Goal: Task Accomplishment & Management: Complete application form

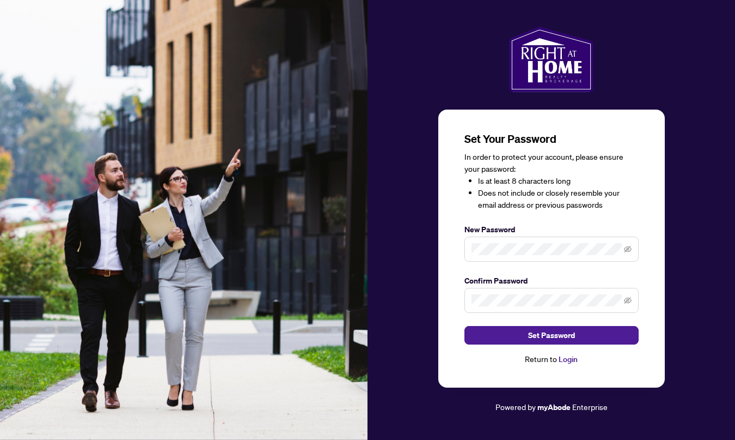
click at [503, 257] on span at bounding box center [552, 248] width 174 height 25
click at [629, 247] on icon "eye-invisible" at bounding box center [628, 249] width 8 height 7
click at [624, 297] on icon "eye-invisible" at bounding box center [628, 300] width 8 height 8
click at [547, 338] on span "Set Password" at bounding box center [551, 334] width 47 height 17
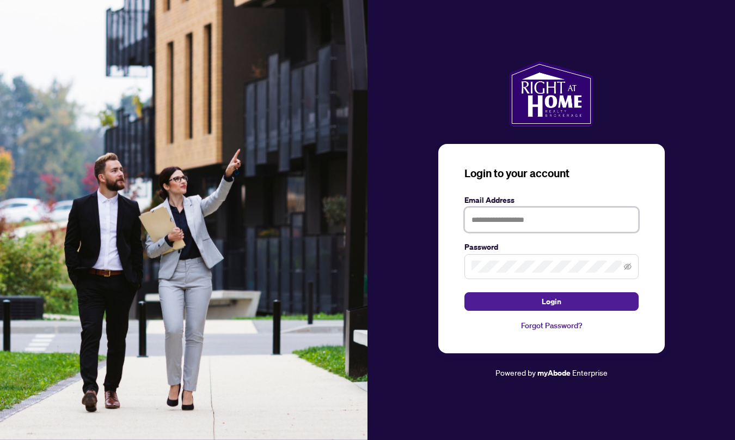
click at [503, 219] on input "text" at bounding box center [552, 219] width 174 height 25
click at [629, 267] on icon "eye-invisible" at bounding box center [628, 267] width 8 height 8
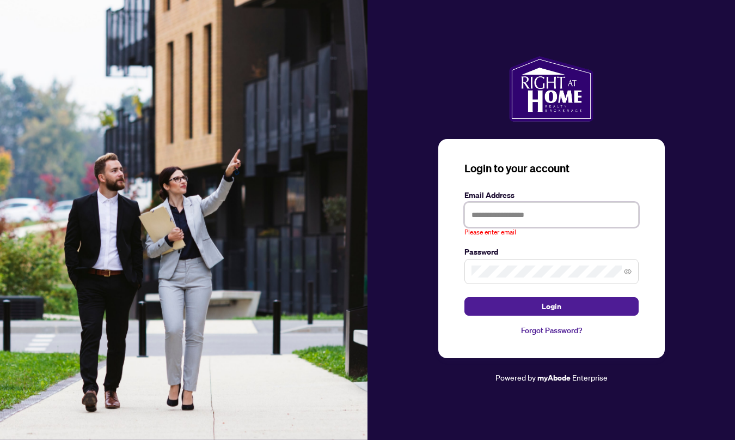
click at [553, 216] on input "text" at bounding box center [552, 214] width 174 height 25
type input "**********"
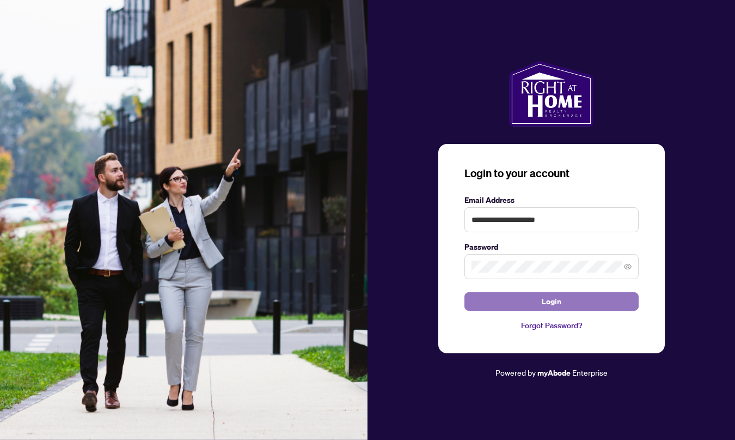
click at [559, 305] on span "Login" at bounding box center [552, 301] width 20 height 17
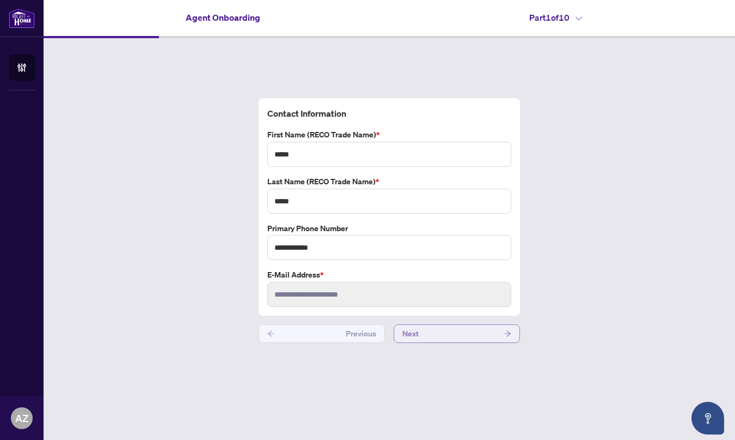
click at [456, 331] on button "Next" at bounding box center [457, 333] width 126 height 19
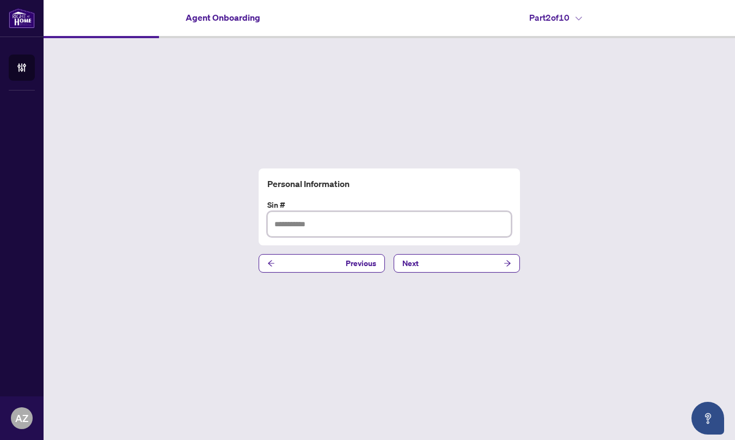
click at [355, 223] on input "text" at bounding box center [389, 223] width 244 height 25
type input "*********"
click at [435, 261] on button "Next" at bounding box center [457, 263] width 126 height 19
click at [373, 224] on input "text" at bounding box center [389, 223] width 244 height 25
type input "*********"
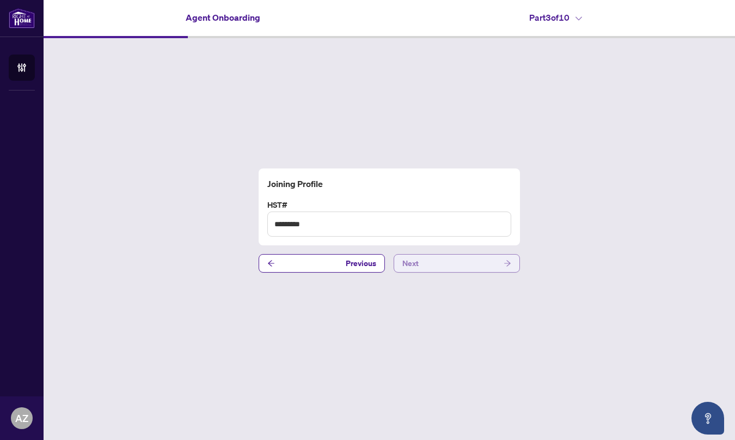
click at [453, 265] on button "Next" at bounding box center [457, 263] width 126 height 19
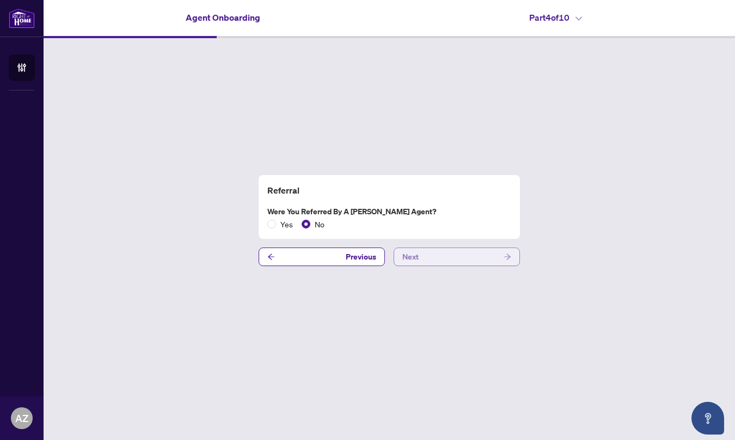
click at [439, 257] on button "Next" at bounding box center [457, 256] width 126 height 19
click at [311, 220] on span "No" at bounding box center [319, 224] width 19 height 12
click at [450, 258] on button "Next" at bounding box center [457, 256] width 126 height 19
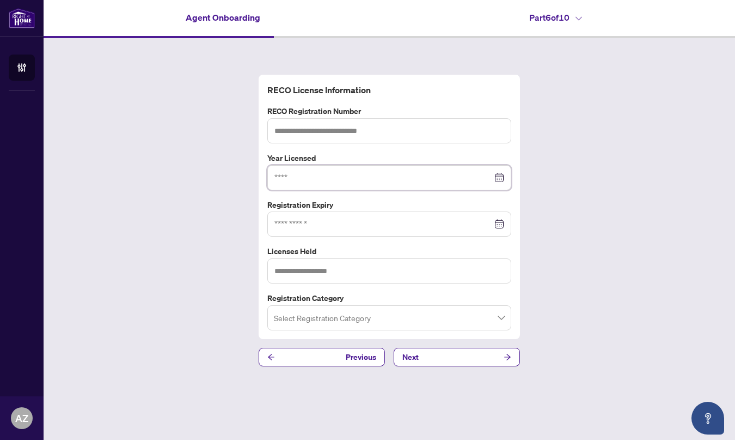
click at [317, 178] on input at bounding box center [384, 178] width 218 height 12
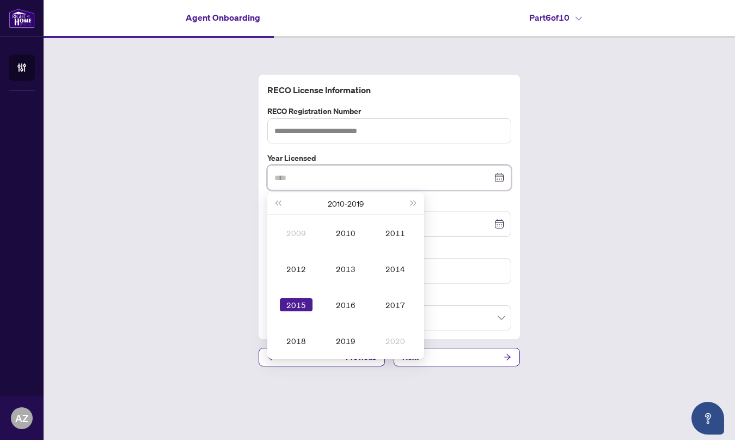
type input "****"
click at [303, 308] on div "2015" at bounding box center [296, 304] width 33 height 13
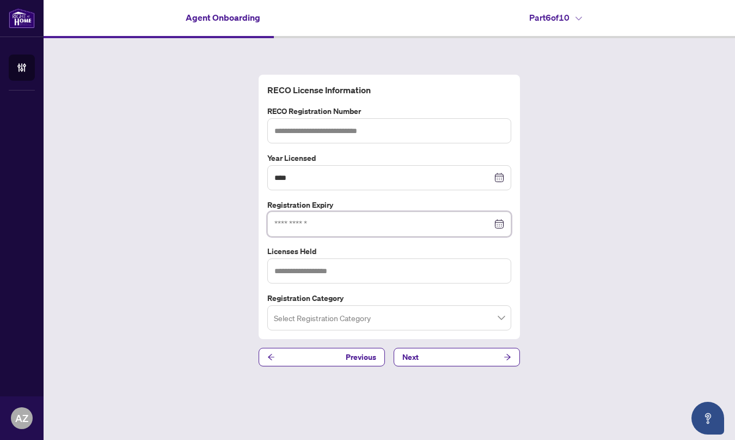
click at [329, 218] on input at bounding box center [384, 224] width 218 height 12
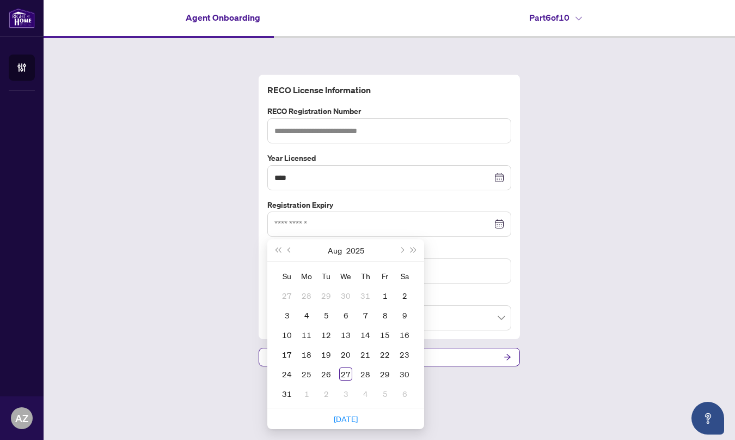
click at [564, 156] on div "RECO License Information RECO Registration Number Year Licensed **** [DATE] - […" at bounding box center [390, 220] width 692 height 364
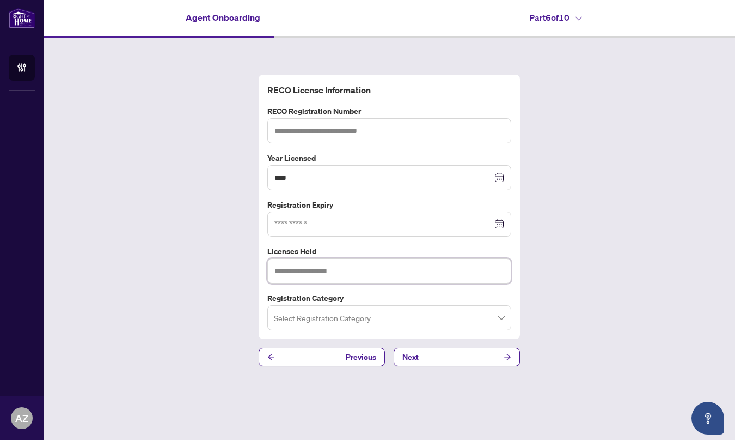
click at [375, 273] on input "text" at bounding box center [389, 270] width 244 height 25
click at [339, 322] on input "search" at bounding box center [384, 319] width 221 height 24
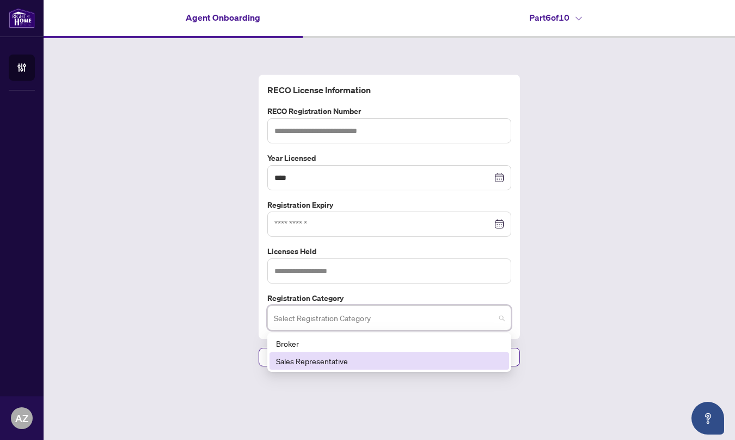
click at [324, 366] on div "Sales Representative" at bounding box center [389, 361] width 227 height 12
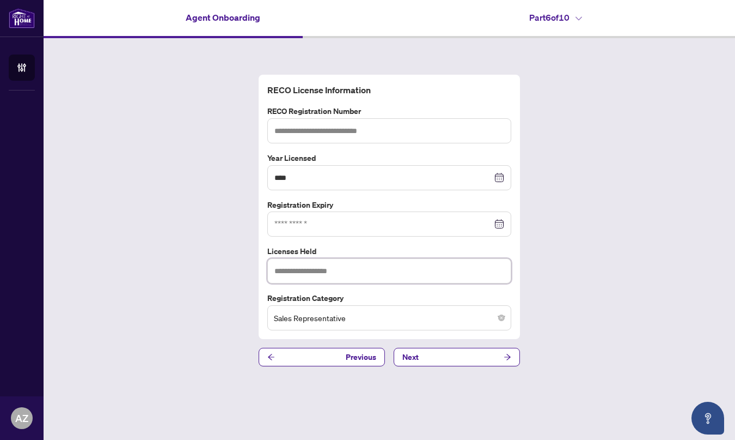
click at [307, 272] on input "text" at bounding box center [389, 270] width 244 height 25
click at [300, 230] on div at bounding box center [389, 223] width 244 height 25
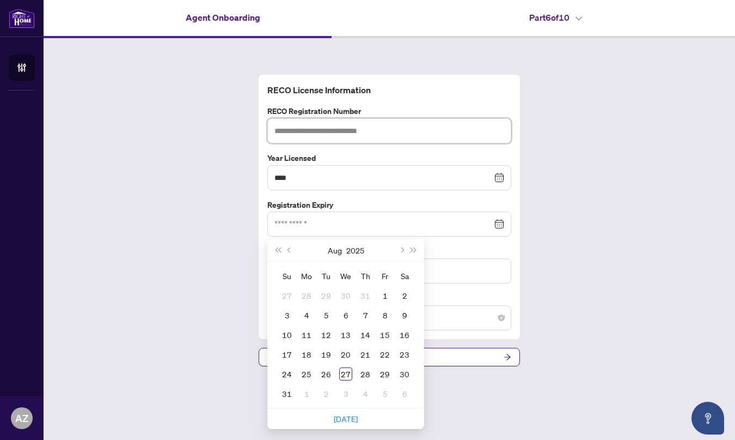
click at [324, 130] on input "text" at bounding box center [389, 130] width 244 height 25
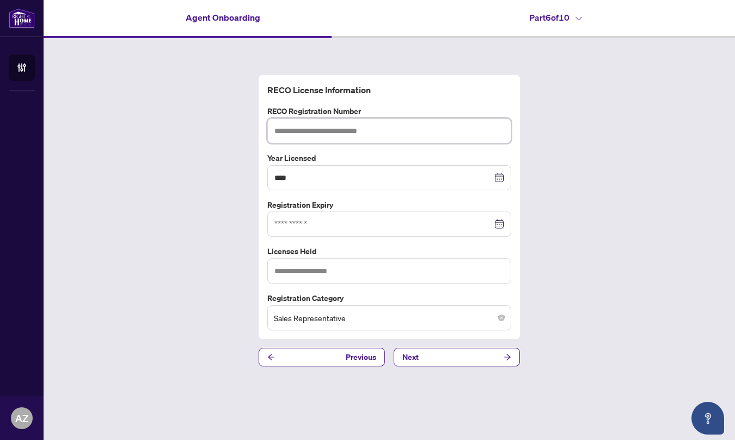
paste input "*******"
type input "*******"
click at [506, 223] on div at bounding box center [389, 223] width 244 height 25
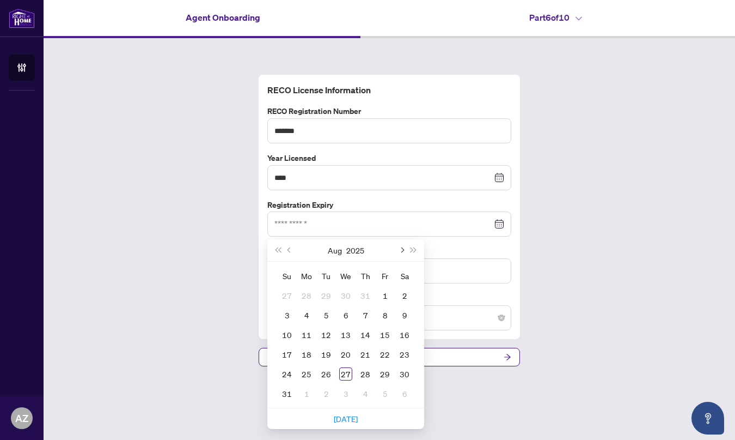
click at [402, 248] on span "Next month (PageDown)" at bounding box center [401, 249] width 5 height 5
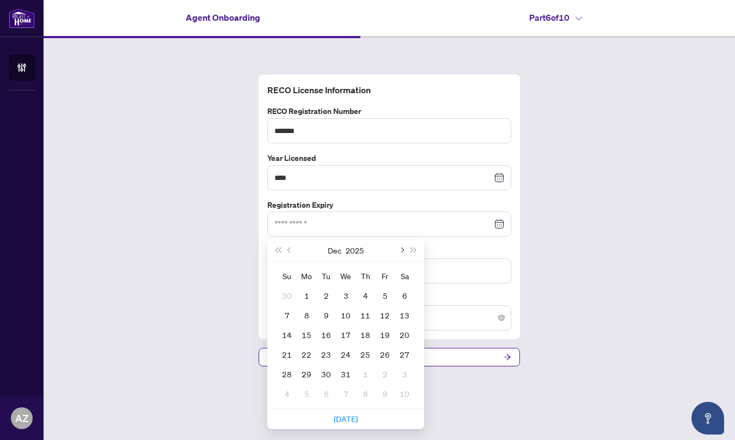
click at [402, 248] on span "Next month (PageDown)" at bounding box center [401, 249] width 5 height 5
click at [415, 250] on span "Next year (Control + right)" at bounding box center [413, 249] width 5 height 5
click at [403, 251] on span "Next month (PageDown)" at bounding box center [401, 249] width 5 height 5
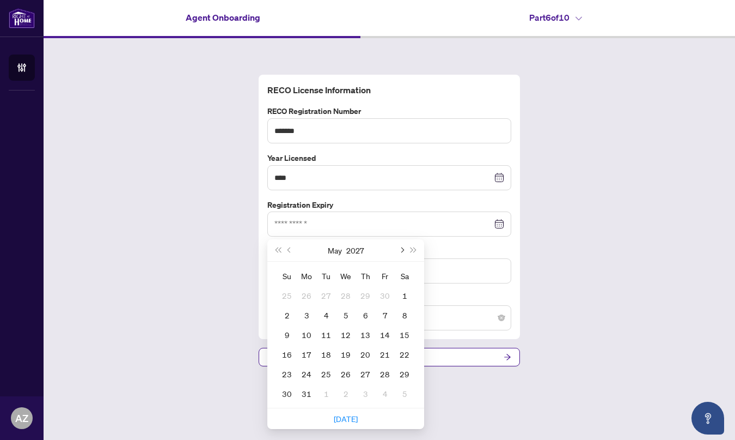
click at [403, 251] on span "Next month (PageDown)" at bounding box center [401, 249] width 5 height 5
type input "**********"
click at [361, 379] on div "29" at bounding box center [365, 373] width 13 height 13
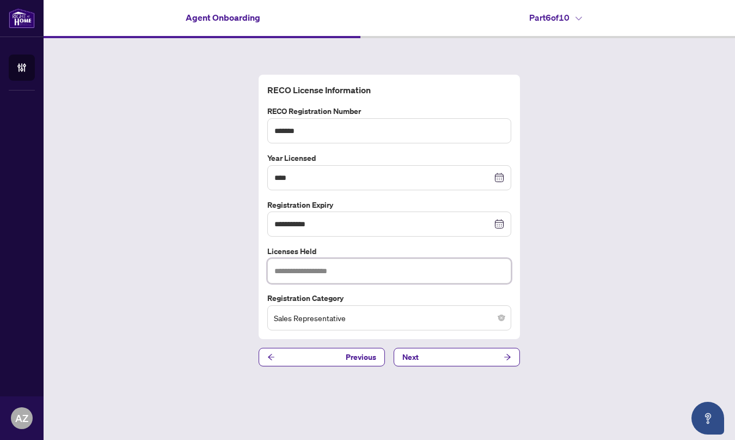
click at [337, 278] on input "text" at bounding box center [389, 270] width 244 height 25
type input "**********"
click at [442, 356] on button "Next" at bounding box center [457, 357] width 126 height 19
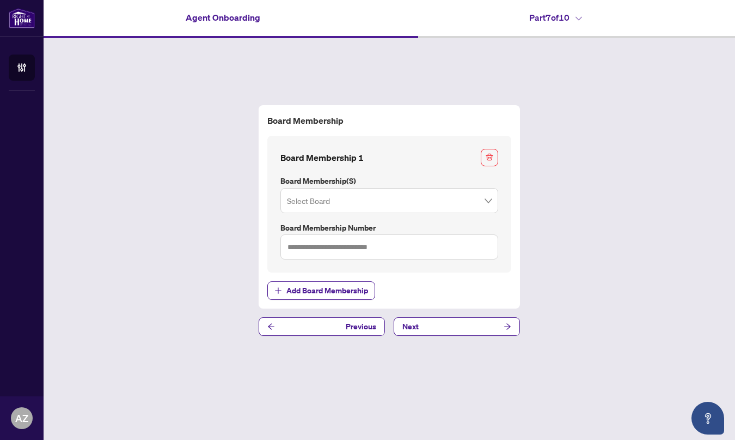
click at [367, 204] on input "search" at bounding box center [384, 202] width 195 height 24
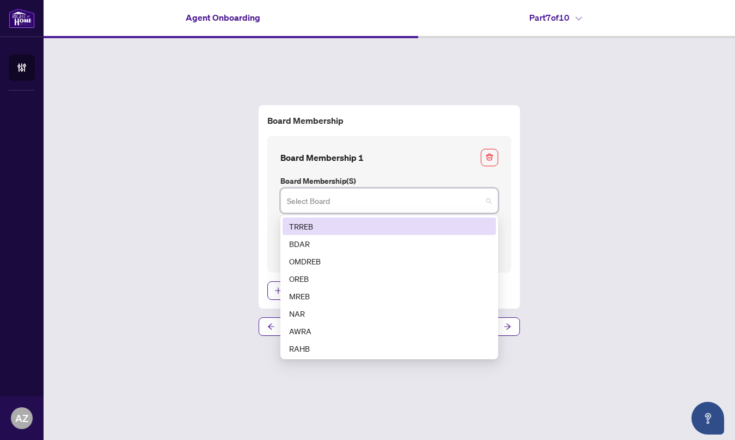
click at [333, 222] on div "TRREB" at bounding box center [389, 226] width 200 height 12
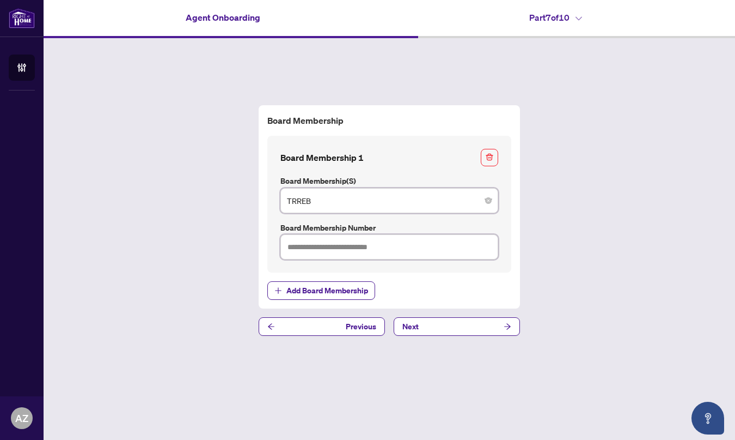
click at [373, 248] on input "text" at bounding box center [390, 246] width 218 height 25
type input "*******"
click at [357, 291] on span "Add Board Membership" at bounding box center [328, 290] width 82 height 17
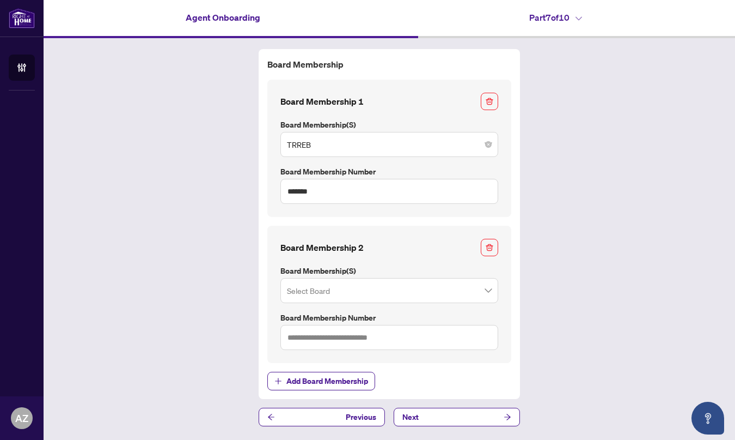
click at [331, 291] on input "search" at bounding box center [384, 292] width 195 height 24
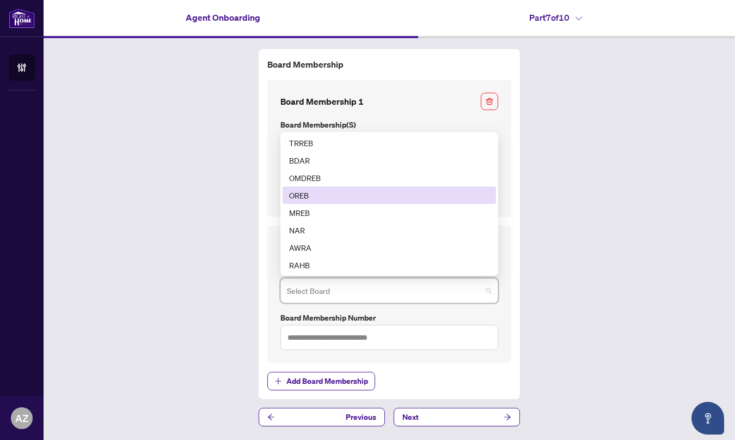
click at [652, 266] on div "Board Membership Board Membership 1 Board Membership(s) TRREB 1 2 TRREB BDAR OM…" at bounding box center [390, 237] width 692 height 399
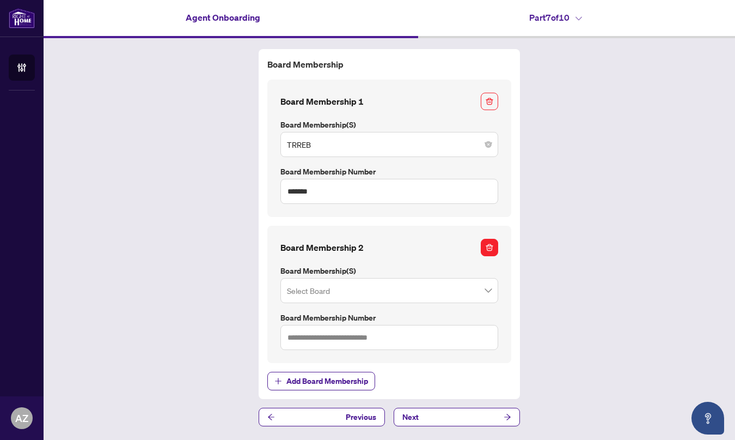
click at [490, 254] on span "button" at bounding box center [490, 247] width 8 height 17
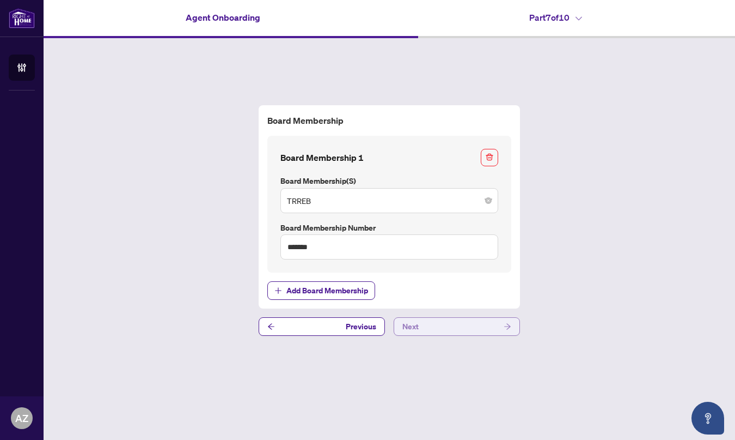
click at [417, 324] on span "Next" at bounding box center [411, 326] width 16 height 17
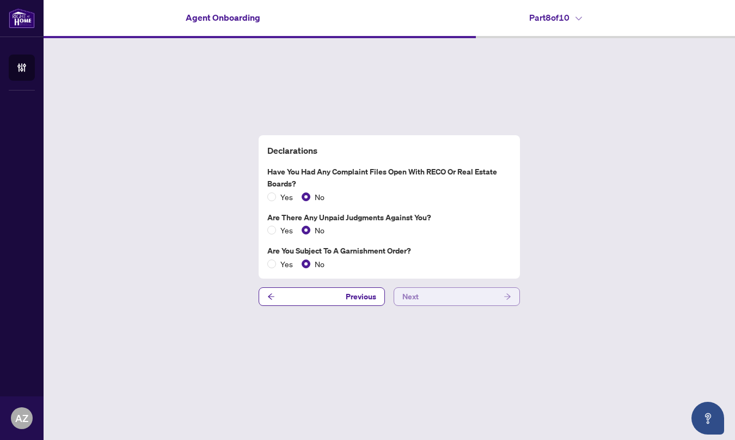
click at [460, 295] on button "Next" at bounding box center [457, 296] width 126 height 19
click at [434, 304] on button "Next" at bounding box center [457, 296] width 126 height 19
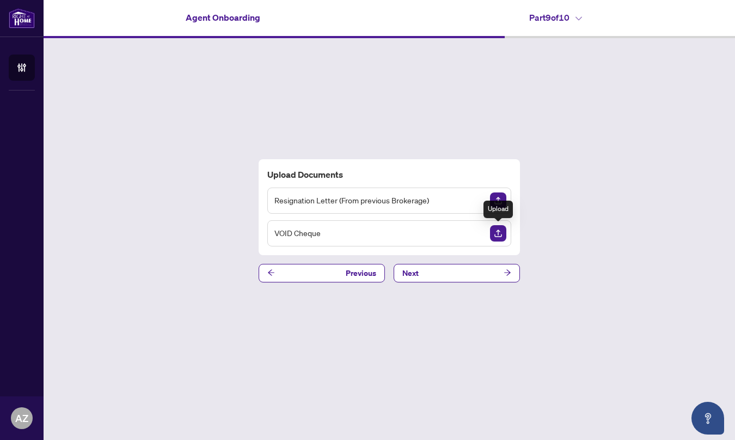
click at [491, 229] on img "Upload Document" at bounding box center [498, 233] width 16 height 16
click at [496, 228] on img "Upload Document" at bounding box center [498, 233] width 16 height 16
click at [494, 230] on img "Upload Document" at bounding box center [498, 233] width 16 height 16
click at [476, 236] on icon "View Document" at bounding box center [478, 233] width 8 height 8
click at [436, 282] on div "Upload Documents Resignation Letter (From previous Brokerage) VOID Cheque Previ…" at bounding box center [390, 220] width 692 height 364
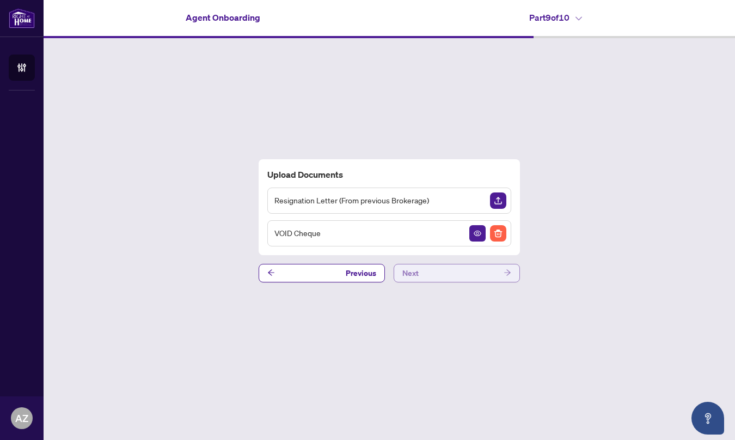
click at [422, 271] on button "Next" at bounding box center [457, 273] width 126 height 19
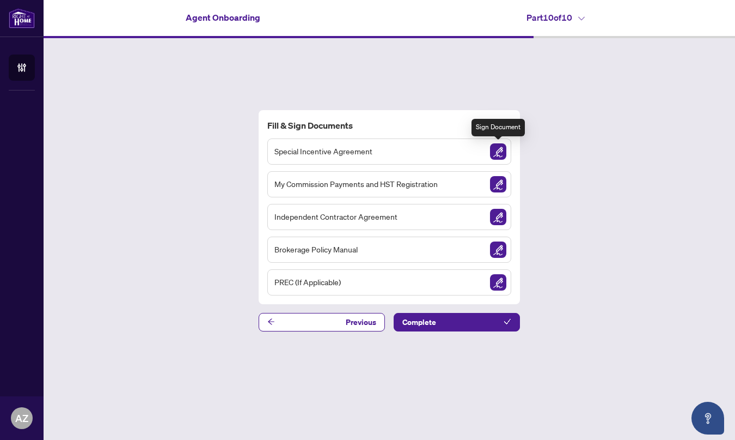
click at [495, 152] on img "Sign Document" at bounding box center [498, 151] width 16 height 16
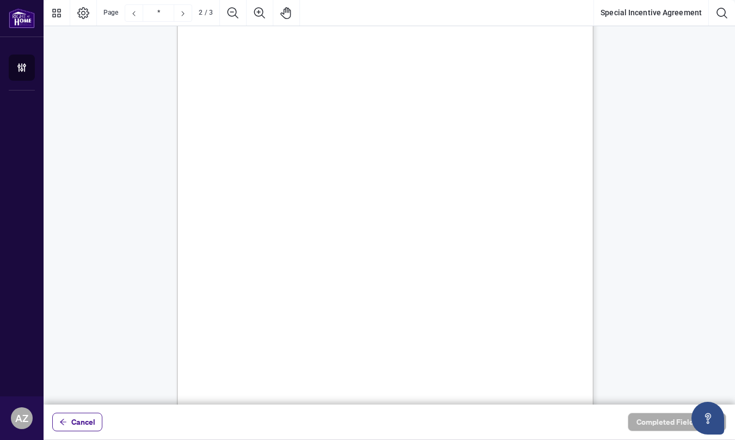
scroll to position [668, 0]
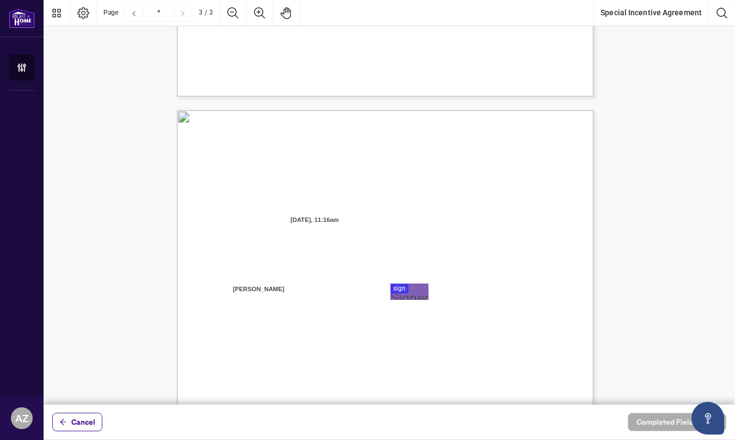
type input "*"
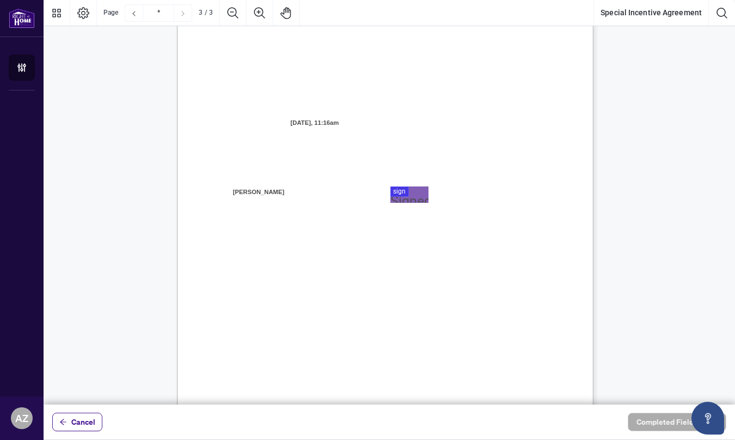
scroll to position [1129, 0]
click at [669, 429] on span "Finish Signing" at bounding box center [678, 421] width 49 height 17
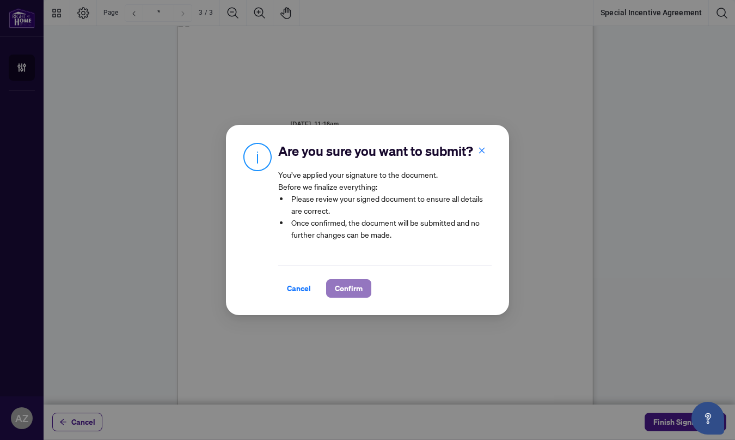
click at [350, 291] on span "Confirm" at bounding box center [349, 287] width 28 height 17
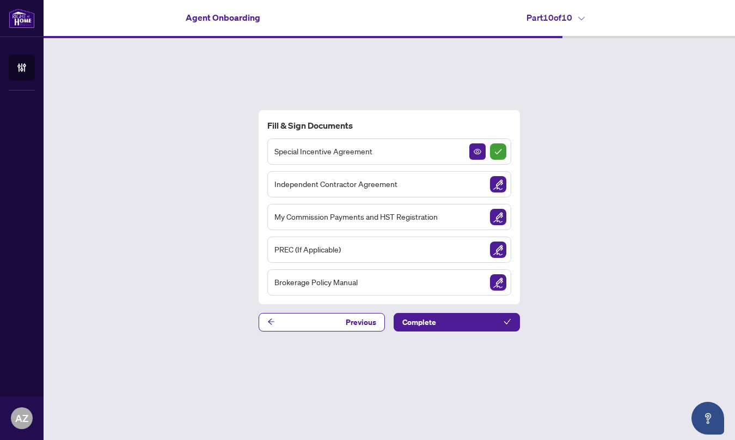
click at [500, 190] on img "Sign Document" at bounding box center [498, 184] width 16 height 16
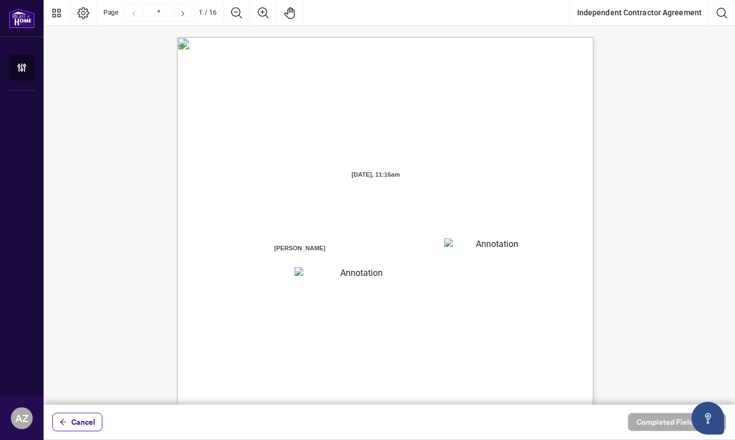
click at [503, 246] on textarea "01K2N7ZVXADQDZS13CP82GTG0Z" at bounding box center [493, 246] width 98 height 16
type textarea "**********"
click at [357, 280] on textarea "01K2N800VRNZWEDT7GS4268ZBH" at bounding box center [357, 274] width 125 height 14
click at [341, 277] on textarea "01K2N800VRNZWEDT7GS4268ZBH" at bounding box center [357, 274] width 125 height 14
type textarea "**********"
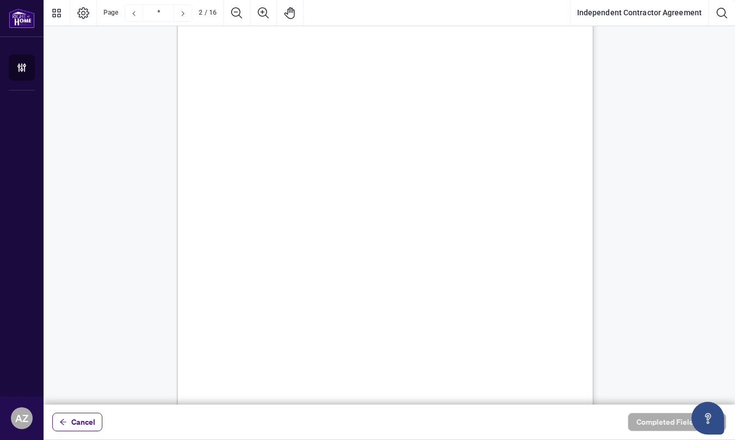
scroll to position [679, 0]
type input "**"
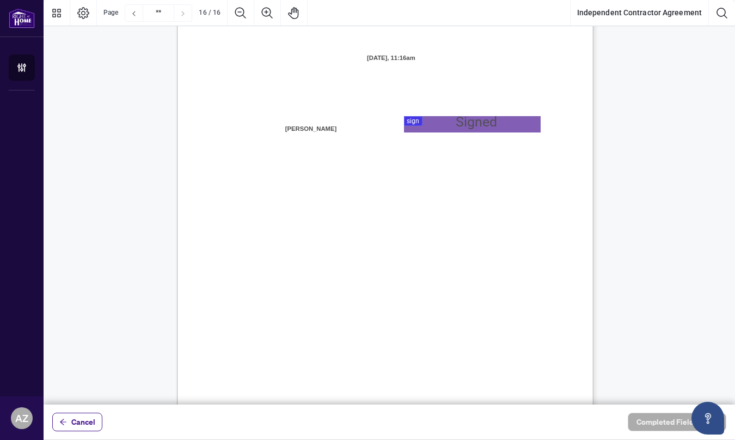
scroll to position [8309, 0]
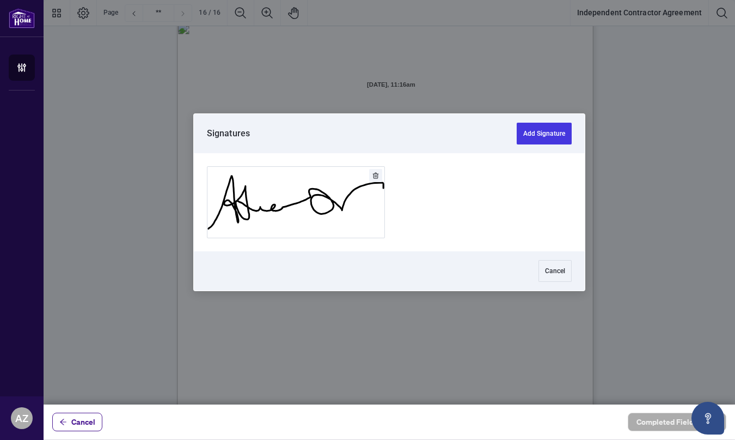
click at [563, 134] on button "Add Signature" at bounding box center [544, 134] width 55 height 22
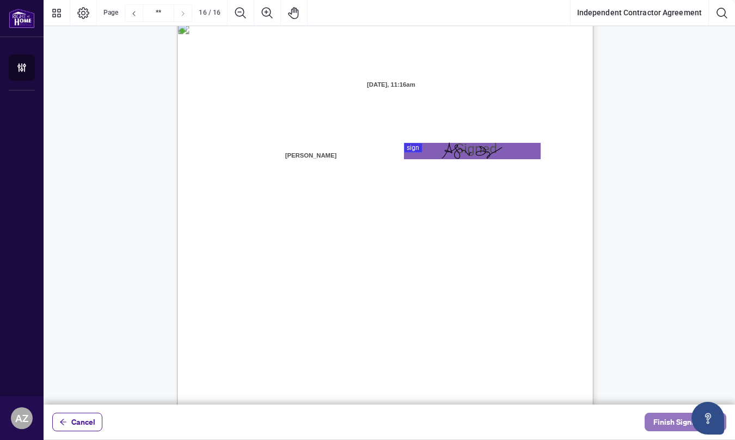
click at [670, 423] on span "Finish Signing" at bounding box center [678, 421] width 49 height 17
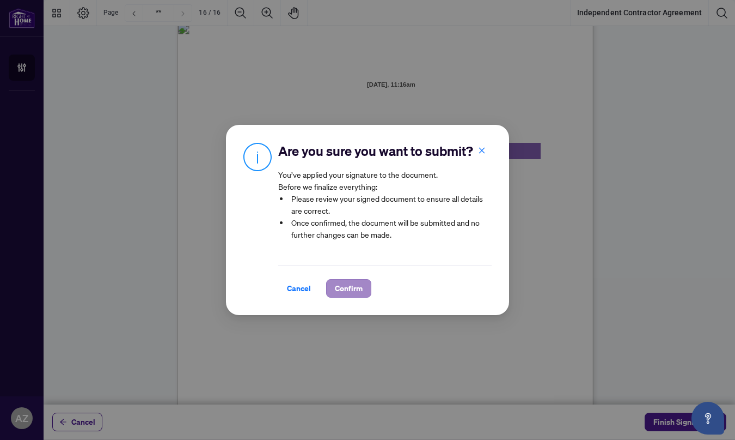
click at [350, 287] on span "Confirm" at bounding box center [349, 287] width 28 height 17
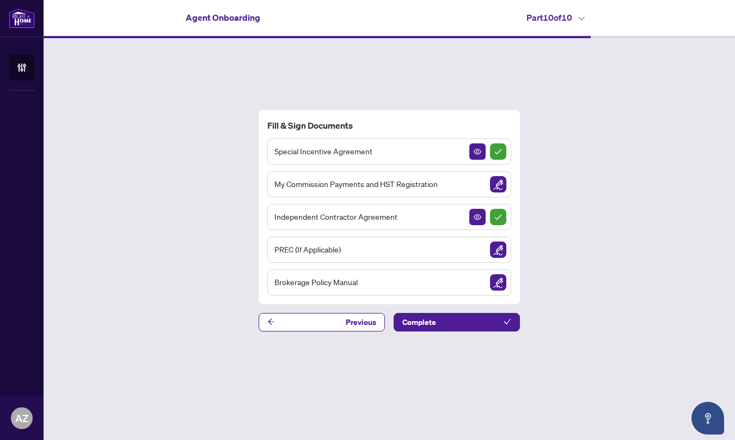
click at [497, 186] on img "Sign Document" at bounding box center [498, 184] width 16 height 16
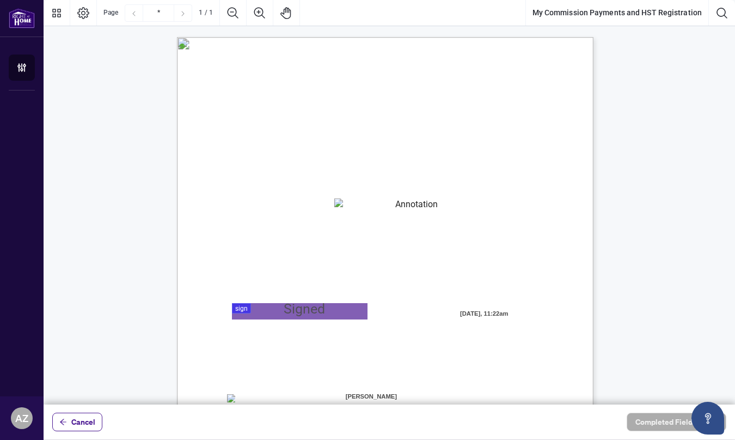
click at [398, 204] on textarea "01K2N82W0617PR3KA8X9DYAB9F" at bounding box center [412, 206] width 156 height 16
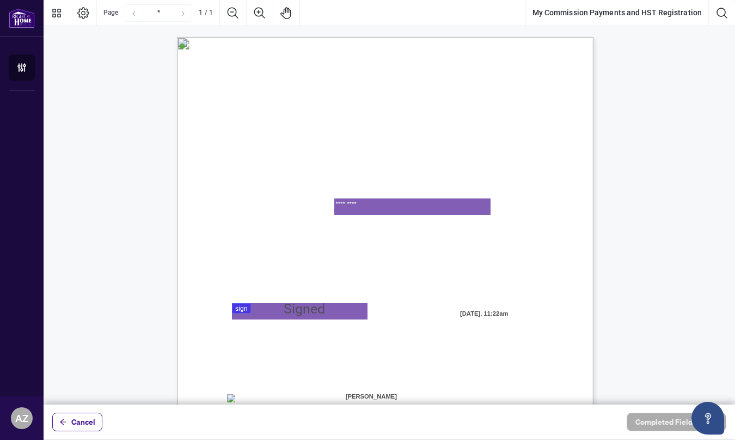
type textarea "*********"
click at [275, 314] on div at bounding box center [390, 202] width 692 height 404
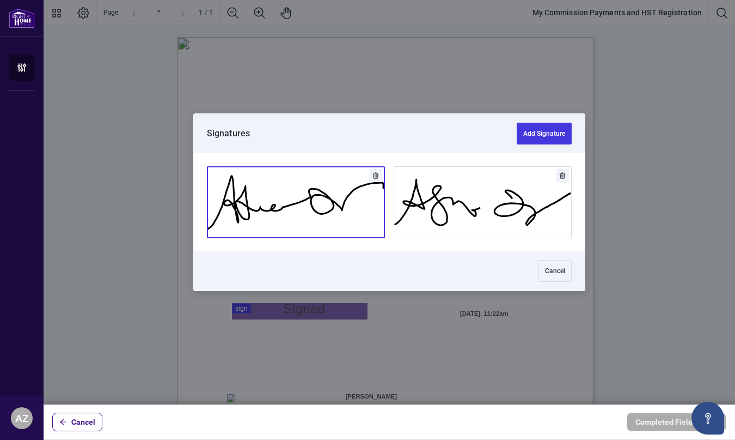
click at [339, 215] on button "Add Signature" at bounding box center [296, 202] width 177 height 71
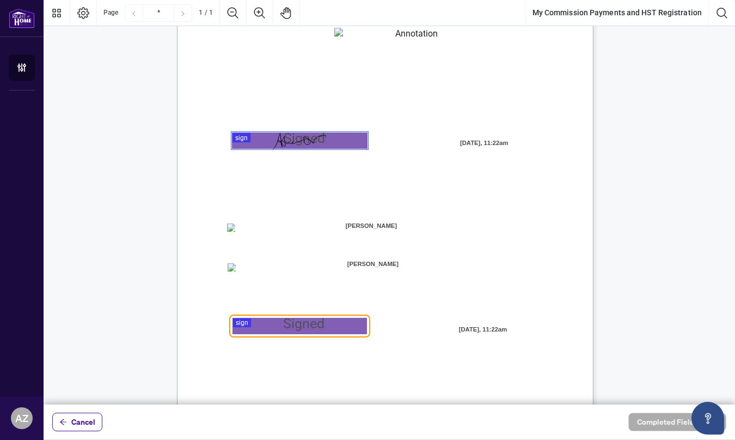
scroll to position [183, 0]
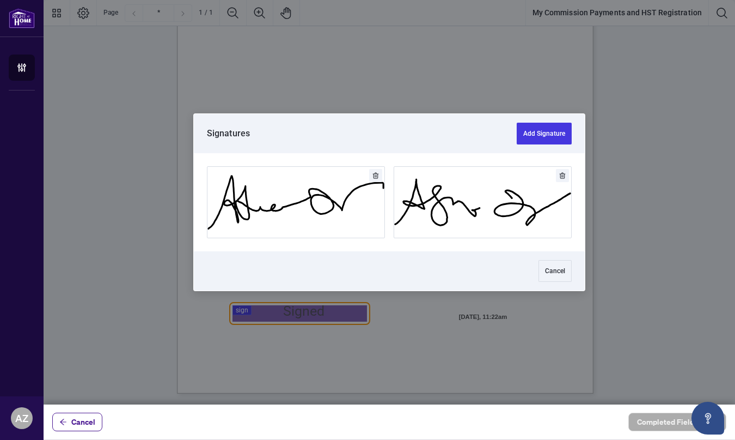
click at [273, 309] on div at bounding box center [390, 202] width 692 height 404
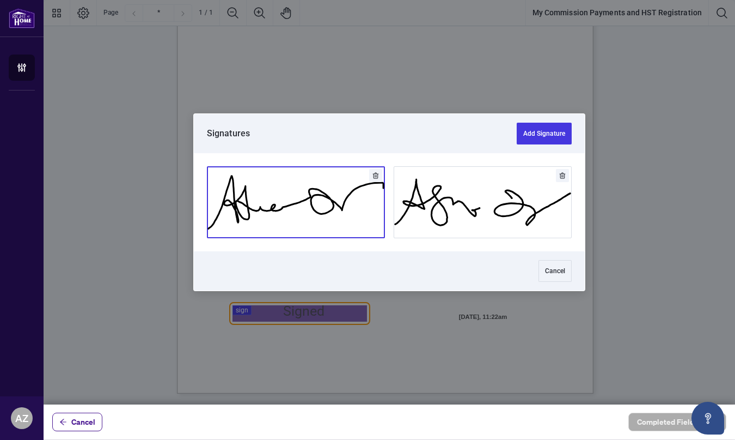
click at [309, 235] on button "Add Signature" at bounding box center [296, 202] width 177 height 71
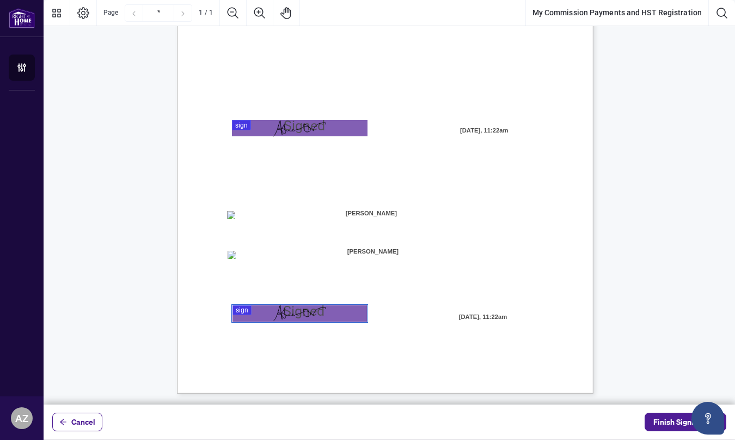
click at [233, 214] on span "☐" at bounding box center [229, 215] width 5 height 9
click at [406, 254] on span "[PERSON_NAME]" at bounding box center [373, 251] width 135 height 16
click at [72, 424] on span "Cancel" at bounding box center [83, 421] width 24 height 17
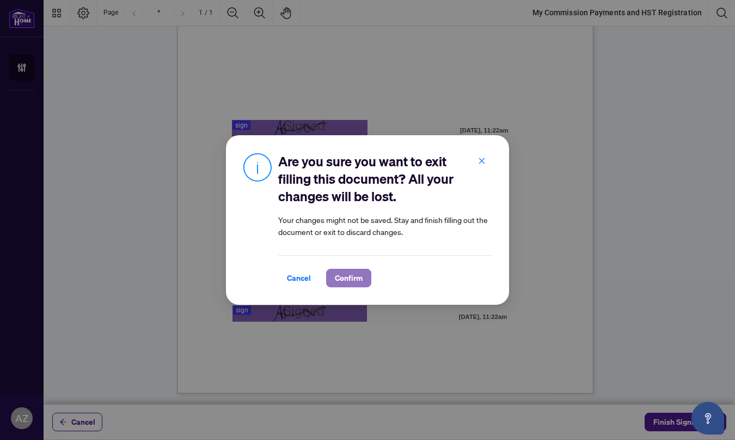
click at [366, 274] on button "Confirm" at bounding box center [348, 278] width 45 height 19
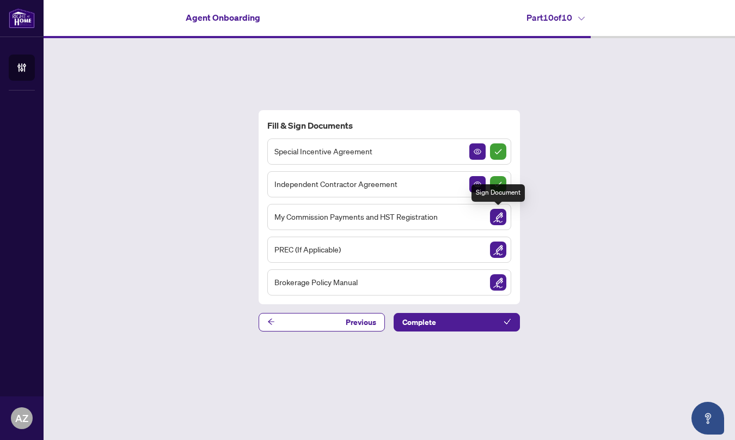
click at [497, 220] on img "Sign Document" at bounding box center [498, 217] width 16 height 16
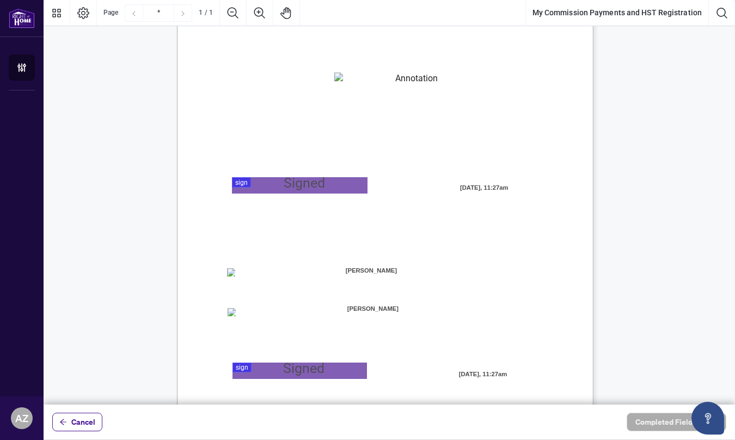
scroll to position [141, 0]
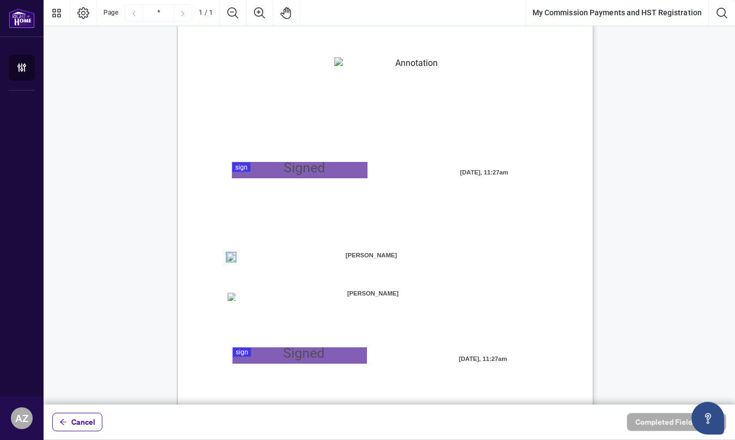
click at [271, 179] on div "MY COMMISSION PAYMENTS AND HST REGISTRATION For Right at Home Realty to pay out…" at bounding box center [437, 233] width 521 height 674
click at [260, 165] on div at bounding box center [390, 202] width 692 height 404
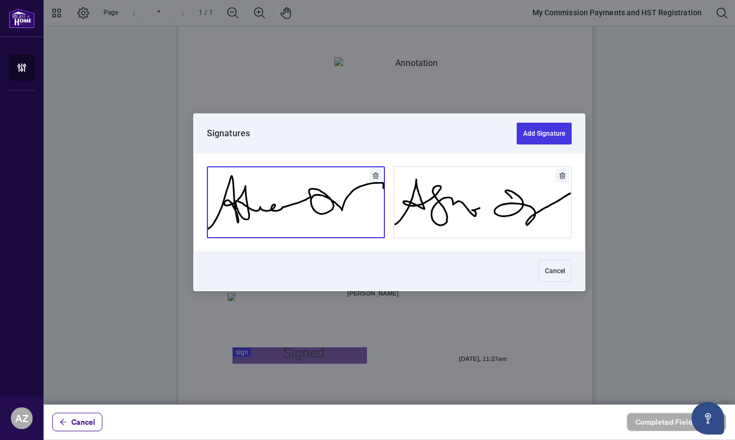
click at [266, 206] on button "Add Signature" at bounding box center [296, 202] width 177 height 71
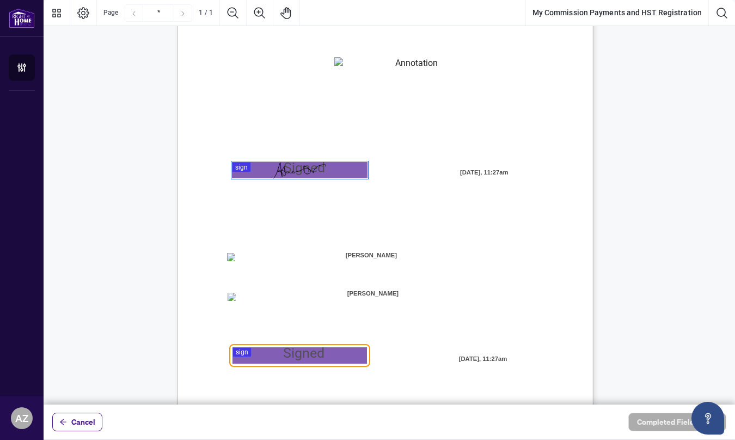
click at [332, 357] on div at bounding box center [390, 202] width 692 height 404
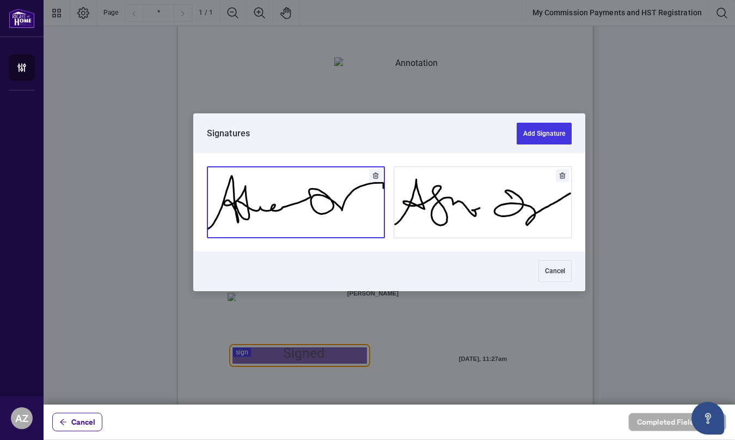
click at [297, 191] on button "Add Signature" at bounding box center [296, 202] width 177 height 71
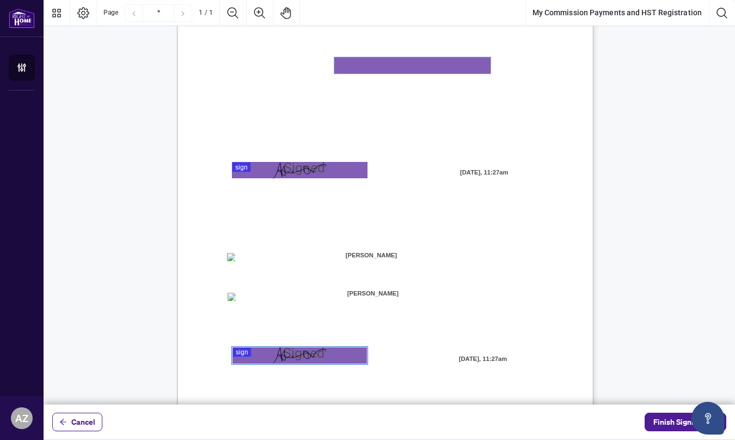
click at [448, 67] on textarea "01K2N82W0617PR3KA8X9DYAB9F" at bounding box center [412, 65] width 156 height 16
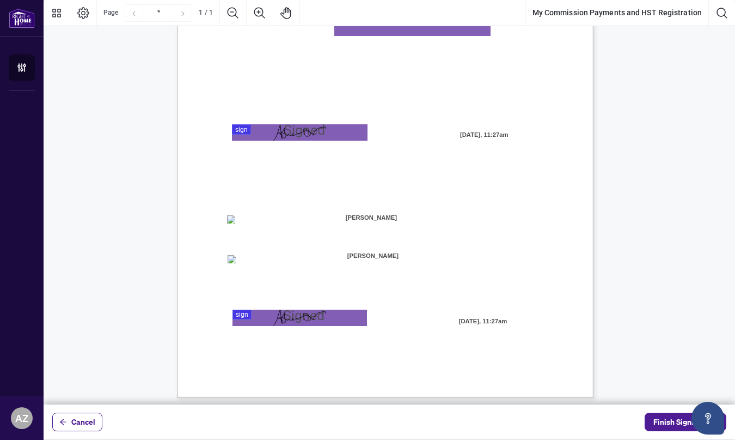
scroll to position [183, 0]
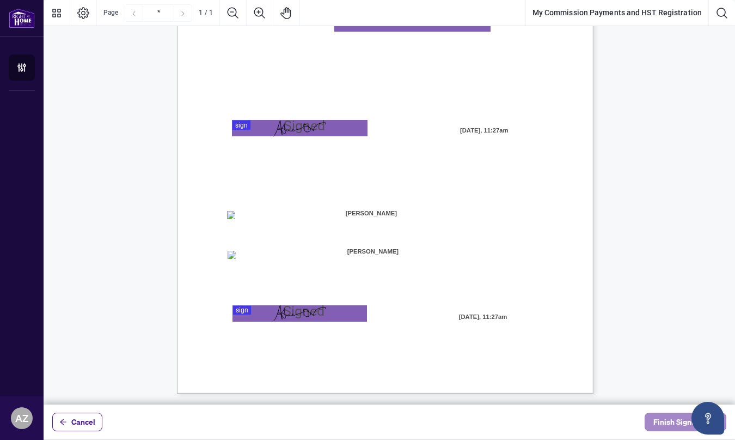
type textarea "*********"
click at [676, 425] on span "Finish Signing" at bounding box center [678, 421] width 49 height 17
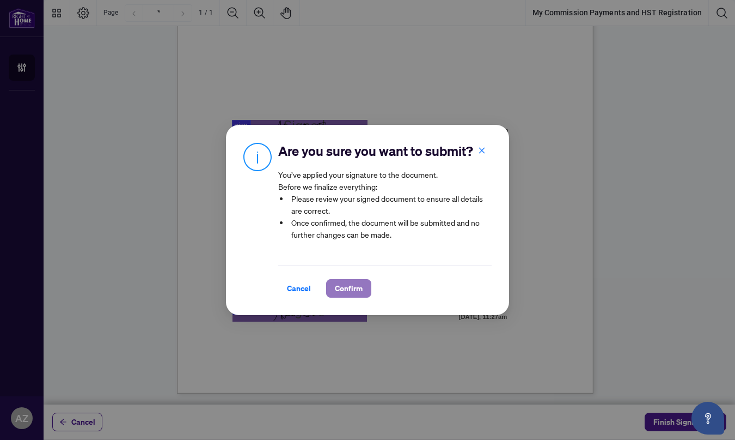
click at [345, 291] on span "Confirm" at bounding box center [349, 287] width 28 height 17
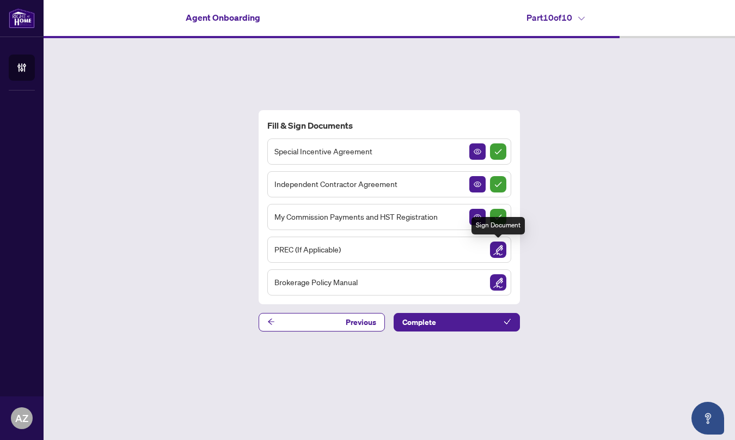
click at [496, 252] on img "Sign Document" at bounding box center [498, 249] width 16 height 16
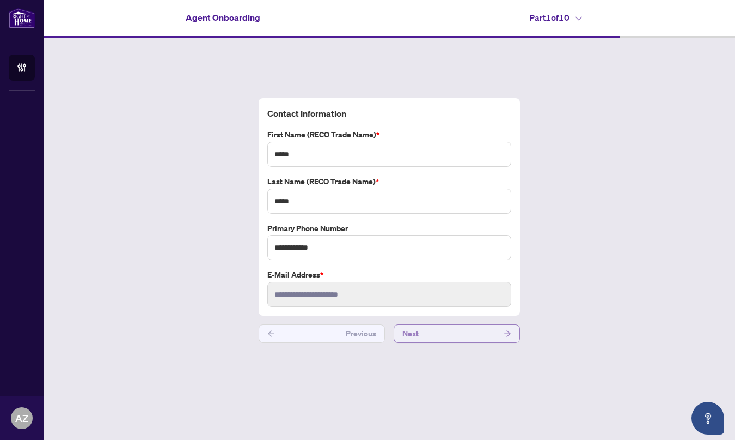
click at [429, 343] on button "Next" at bounding box center [457, 333] width 126 height 19
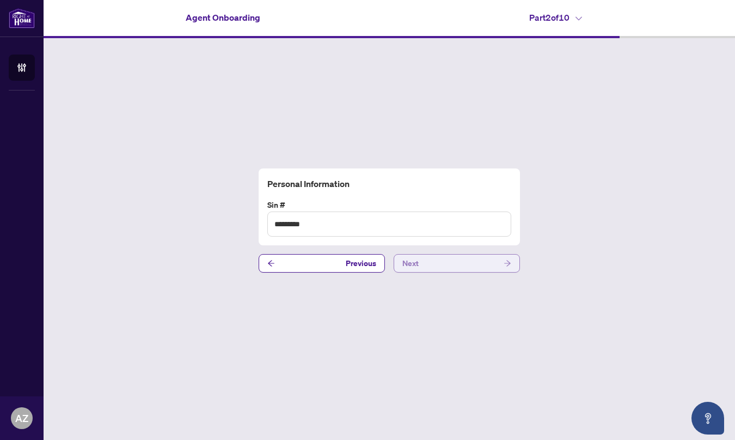
click at [450, 269] on button "Next" at bounding box center [457, 263] width 126 height 19
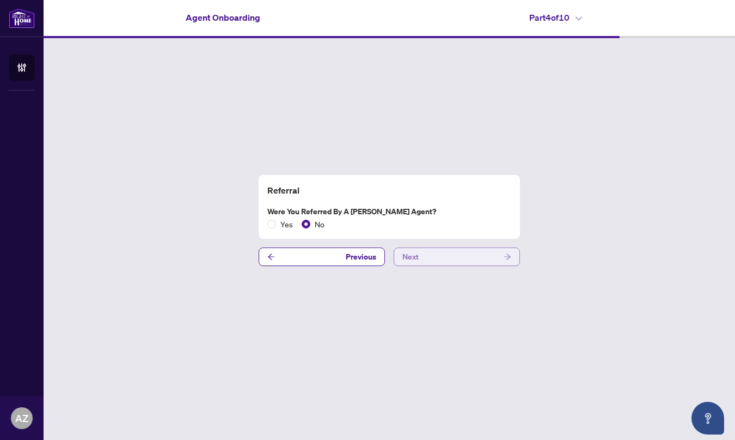
click at [438, 262] on button "Next" at bounding box center [457, 256] width 126 height 19
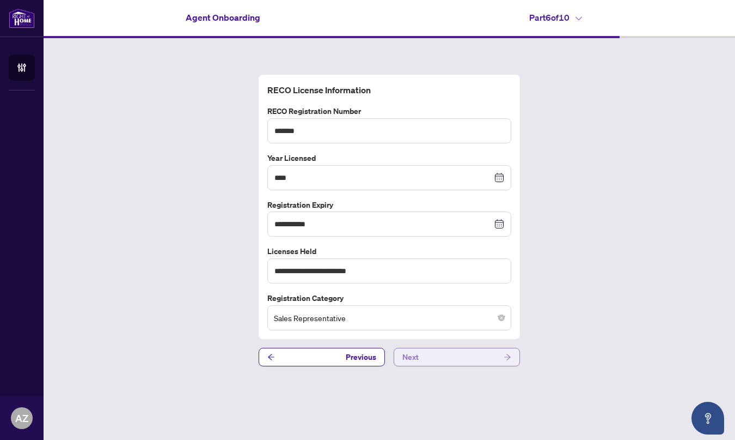
click at [433, 366] on button "Next" at bounding box center [457, 357] width 126 height 19
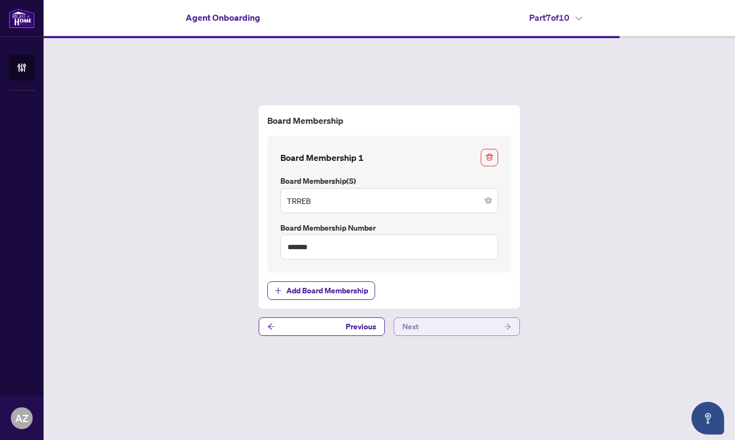
click at [438, 317] on button "Next" at bounding box center [457, 326] width 126 height 19
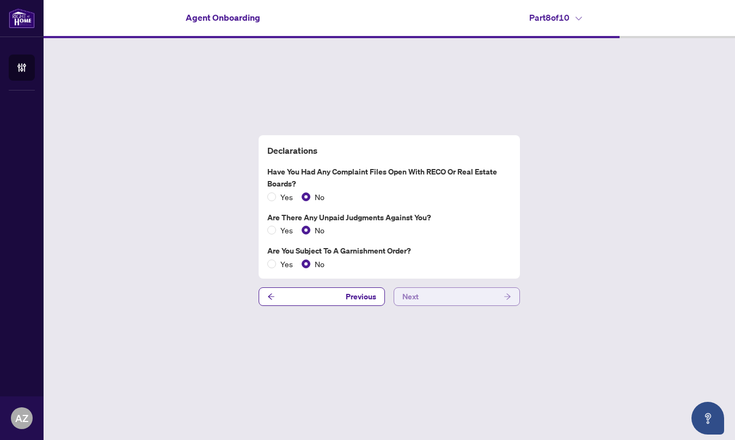
click at [430, 297] on button "Next" at bounding box center [457, 296] width 126 height 19
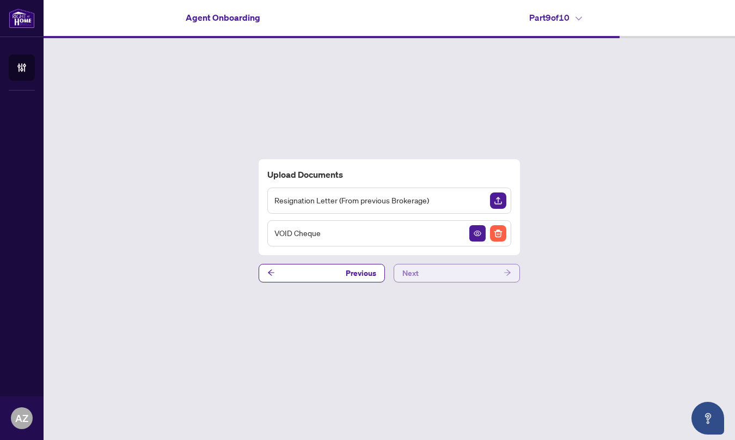
click at [443, 274] on button "Next" at bounding box center [457, 273] width 126 height 19
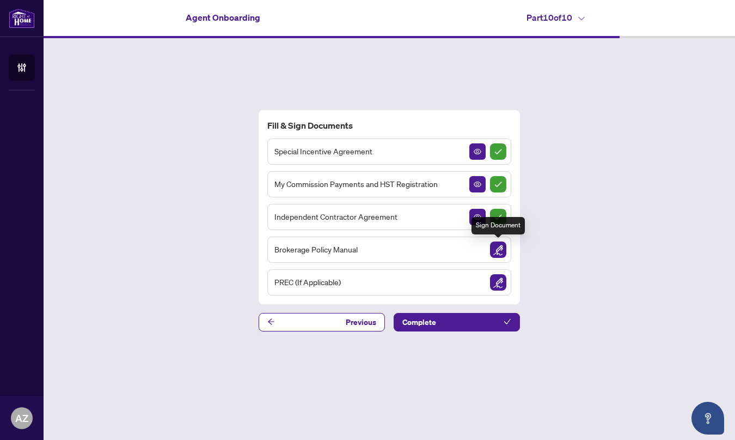
click at [501, 249] on img "Sign Document" at bounding box center [498, 249] width 16 height 16
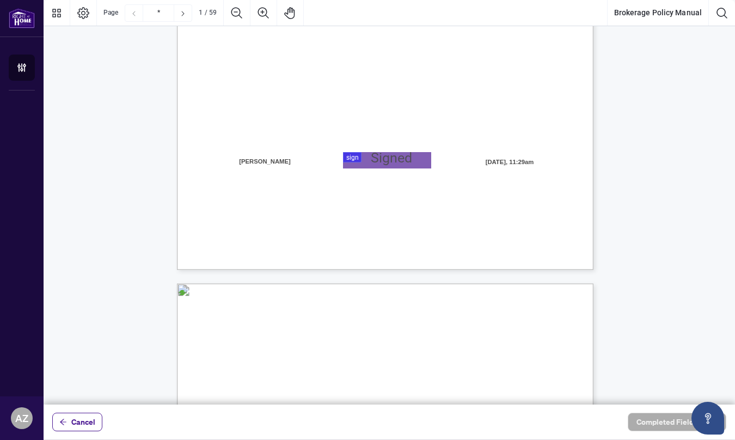
scroll to position [153, 0]
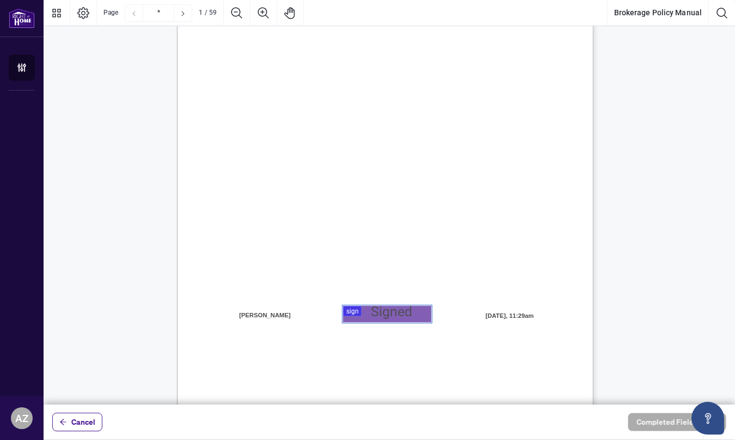
click at [395, 319] on div at bounding box center [390, 202] width 692 height 404
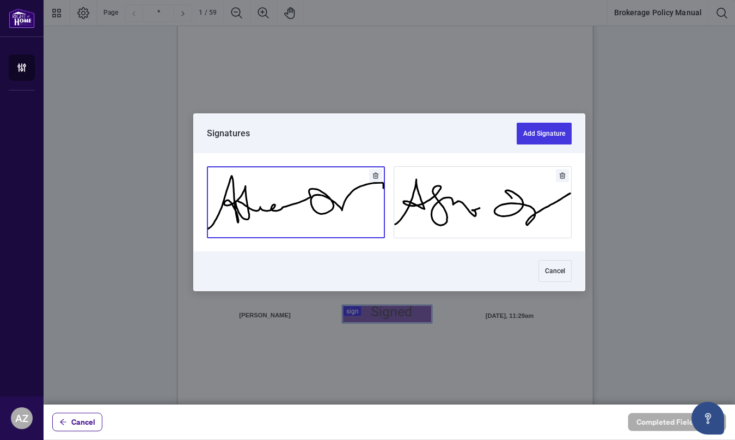
click at [336, 209] on button "Add Signature" at bounding box center [296, 202] width 177 height 71
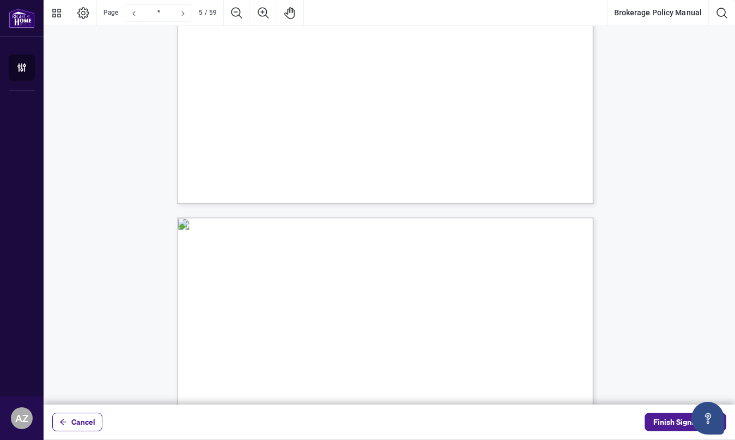
scroll to position [2605, 0]
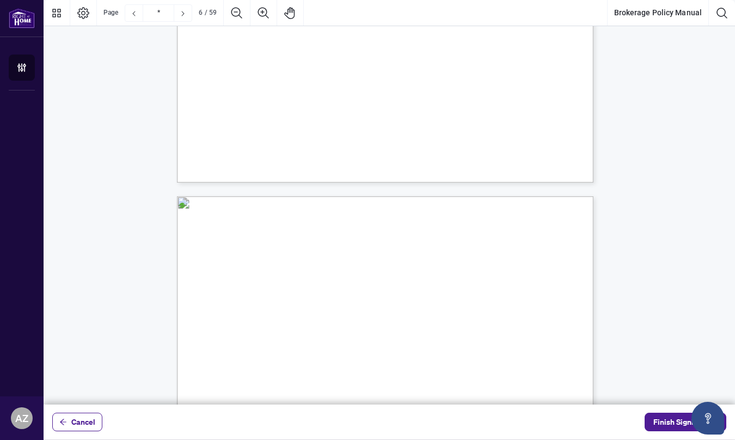
drag, startPoint x: 647, startPoint y: 216, endPoint x: 571, endPoint y: 198, distance: 77.2
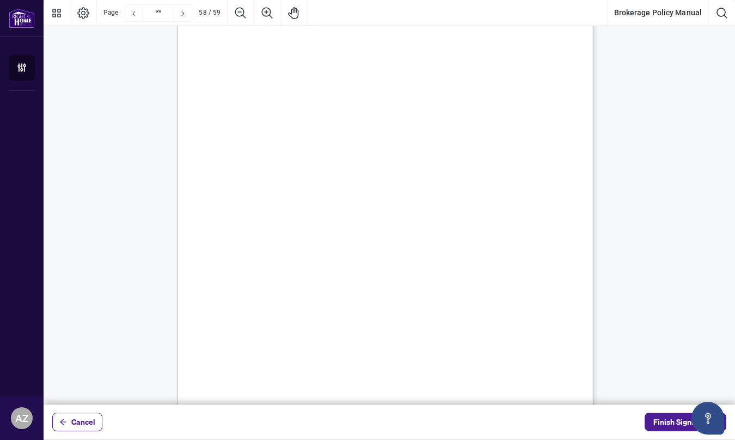
scroll to position [31584, 0]
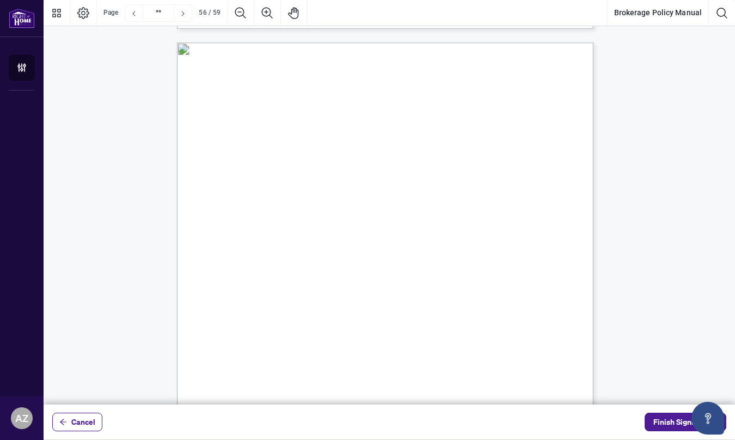
click at [180, 100] on div "55 q. Photocopying Fees: Should the Salesperson request a copy of the transacti…" at bounding box center [437, 379] width 521 height 674
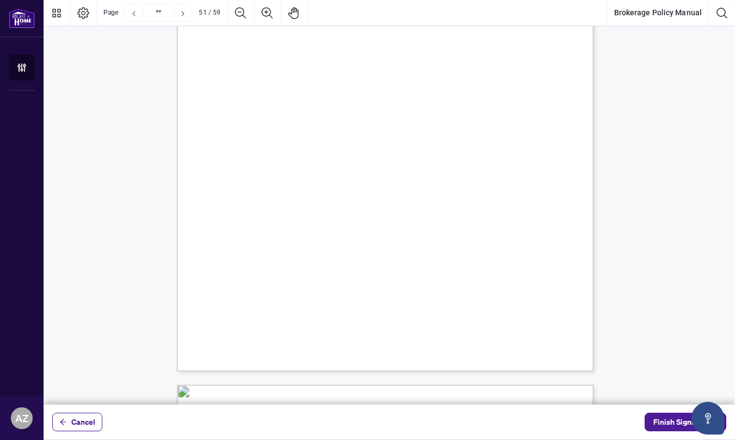
scroll to position [27222, 0]
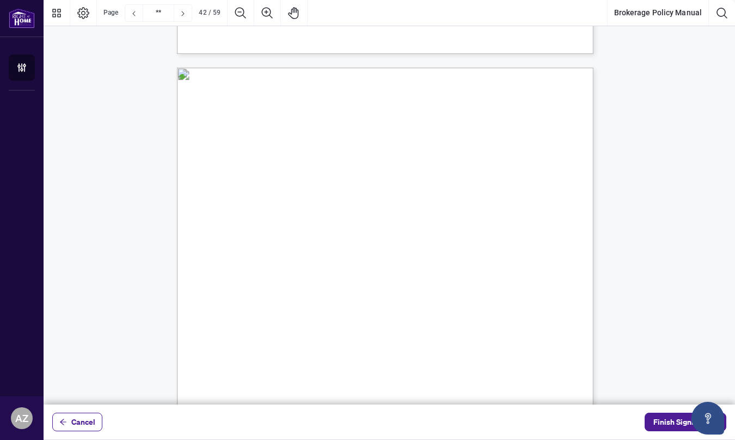
scroll to position [22474, 0]
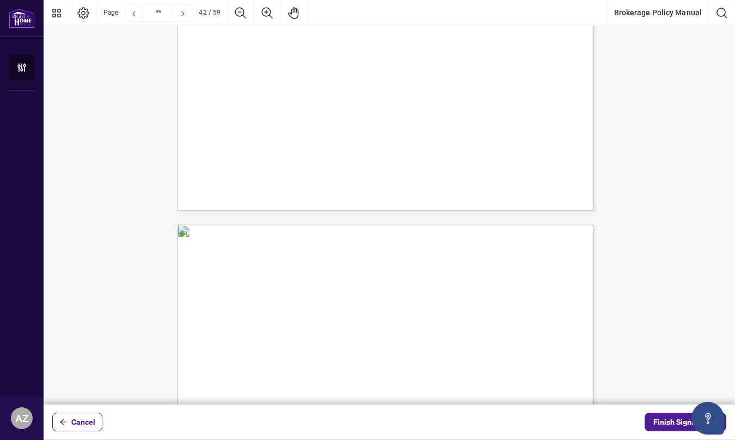
type input "**"
